Goal: Task Accomplishment & Management: Use online tool/utility

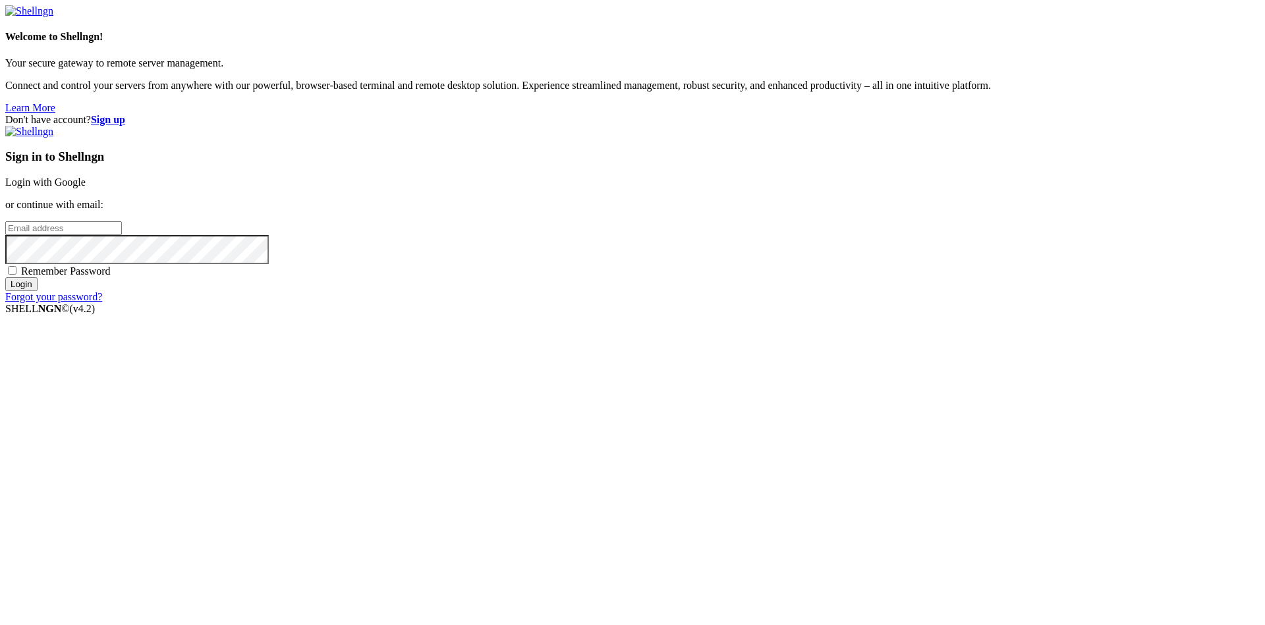
click at [86, 188] on link "Login with Google" at bounding box center [45, 182] width 80 height 11
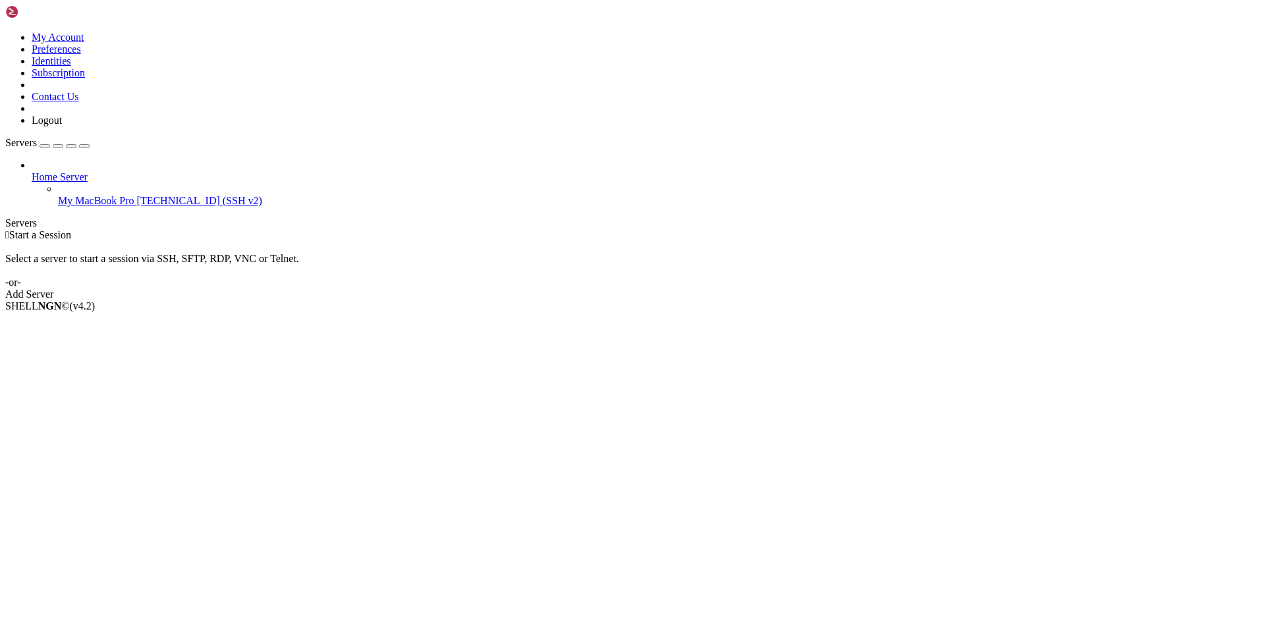
click at [65, 195] on span "My MacBook Pro" at bounding box center [96, 200] width 76 height 11
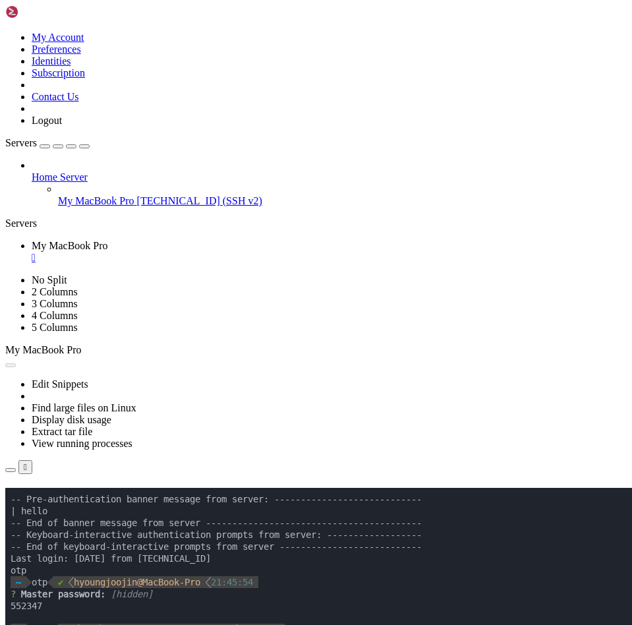
click at [273, 252] on div "" at bounding box center [329, 258] width 595 height 12
